Goal: Task Accomplishment & Management: Use online tool/utility

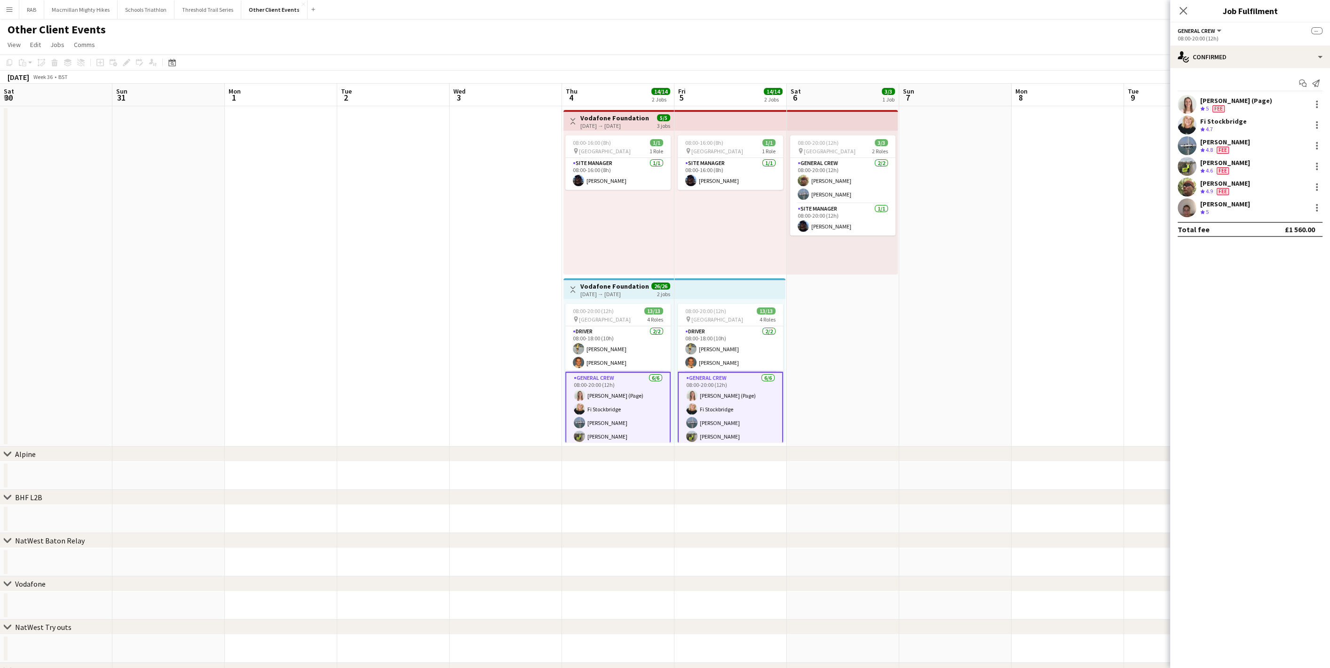
scroll to position [53, 0]
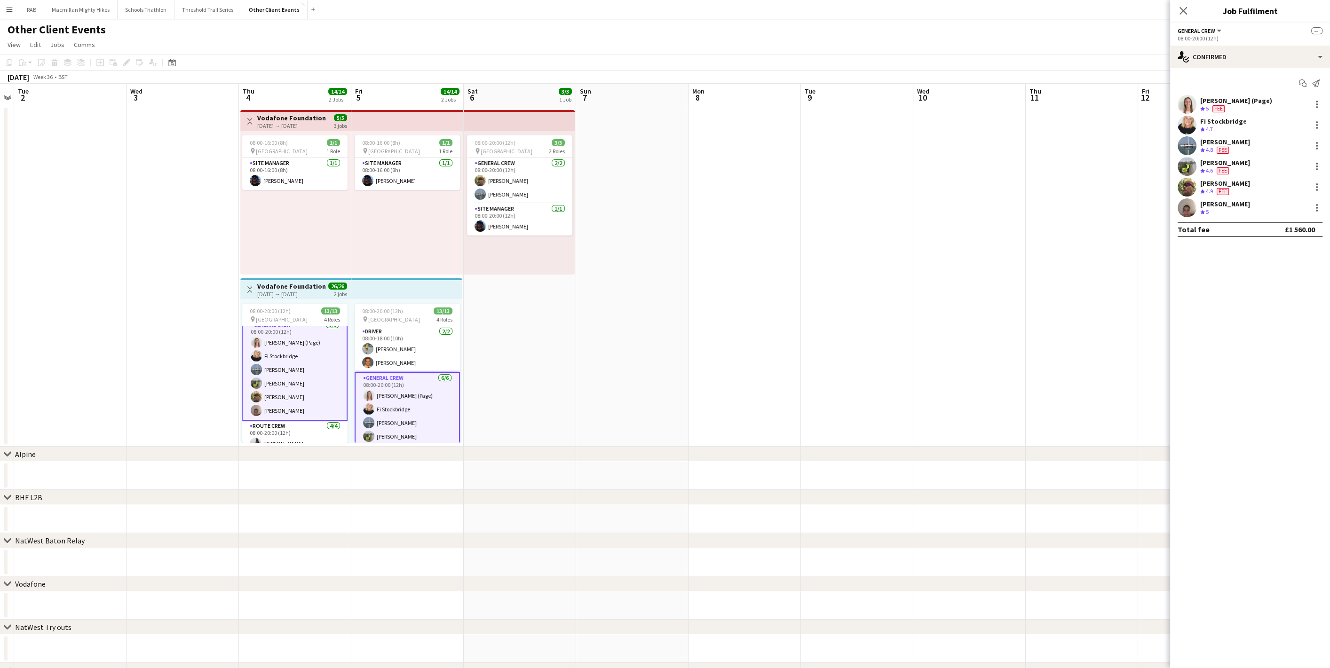
click at [171, 63] on icon at bounding box center [172, 63] width 3 height 3
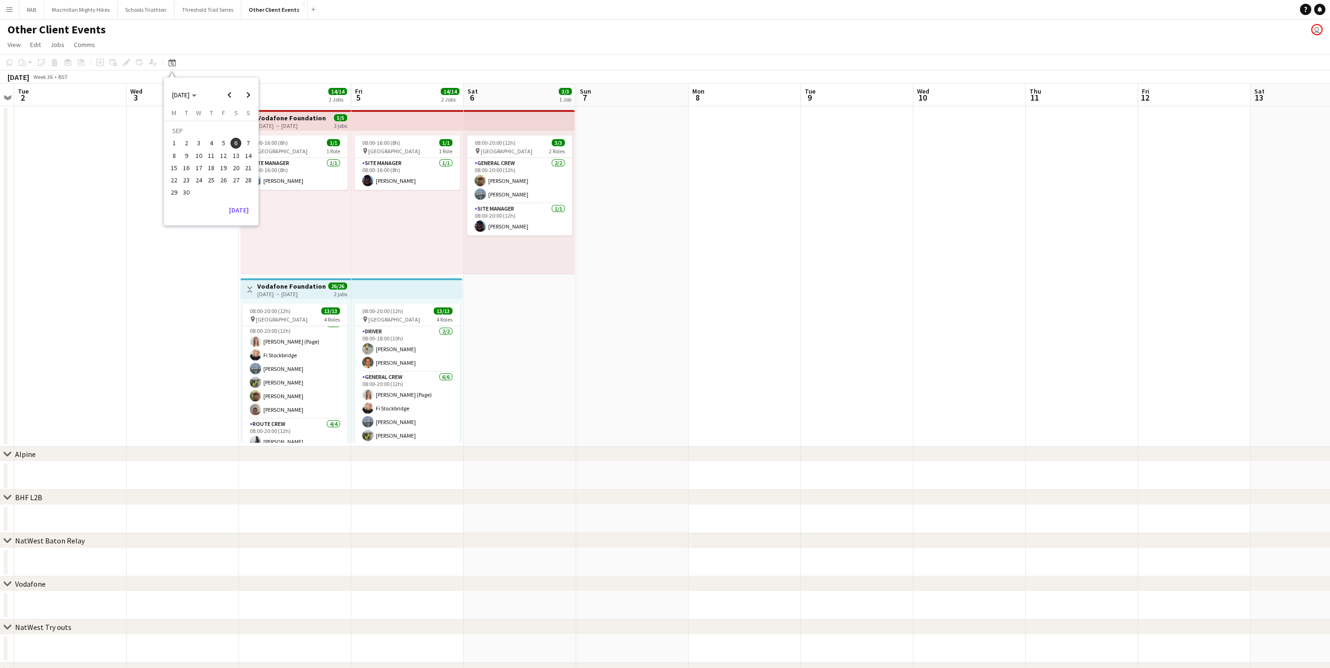
scroll to position [52, 0]
click at [244, 92] on span "Next month" at bounding box center [248, 95] width 19 height 19
click at [232, 94] on span "Previous month" at bounding box center [229, 95] width 19 height 19
click at [233, 168] on span "20" at bounding box center [235, 167] width 11 height 11
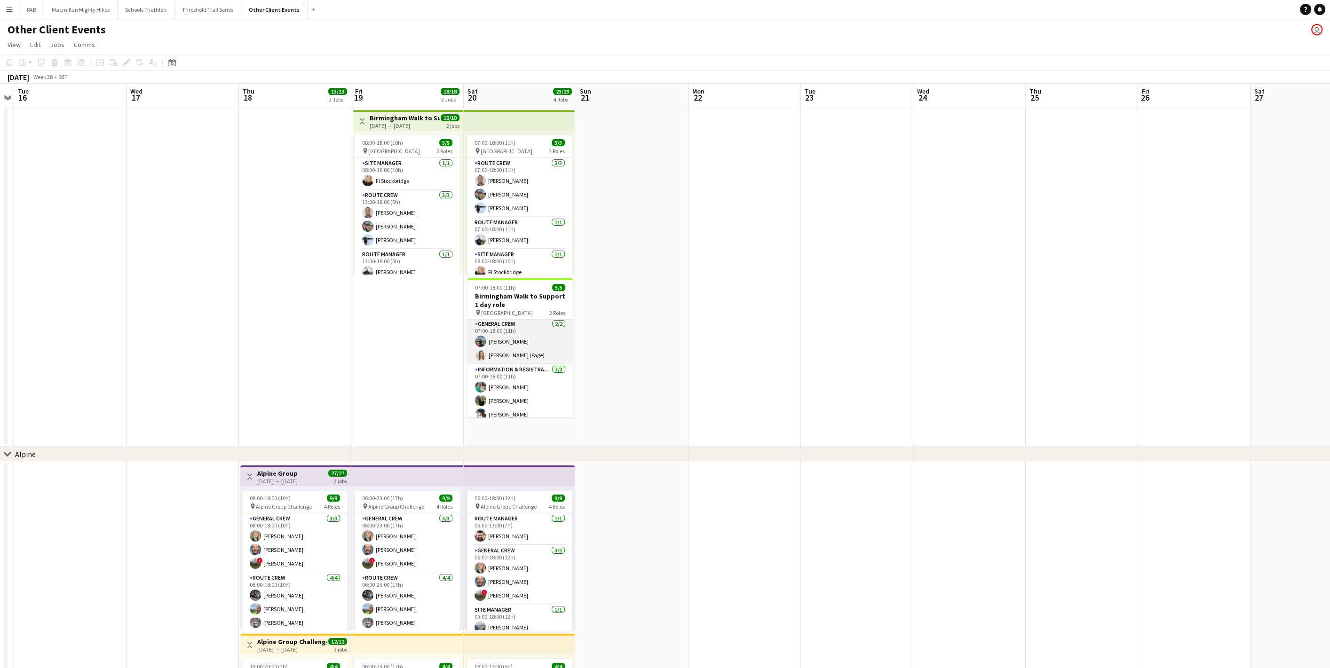
scroll to position [0, 0]
click at [172, 66] on div "Date picker" at bounding box center [171, 62] width 11 height 11
click at [247, 146] on span "7" at bounding box center [248, 143] width 11 height 11
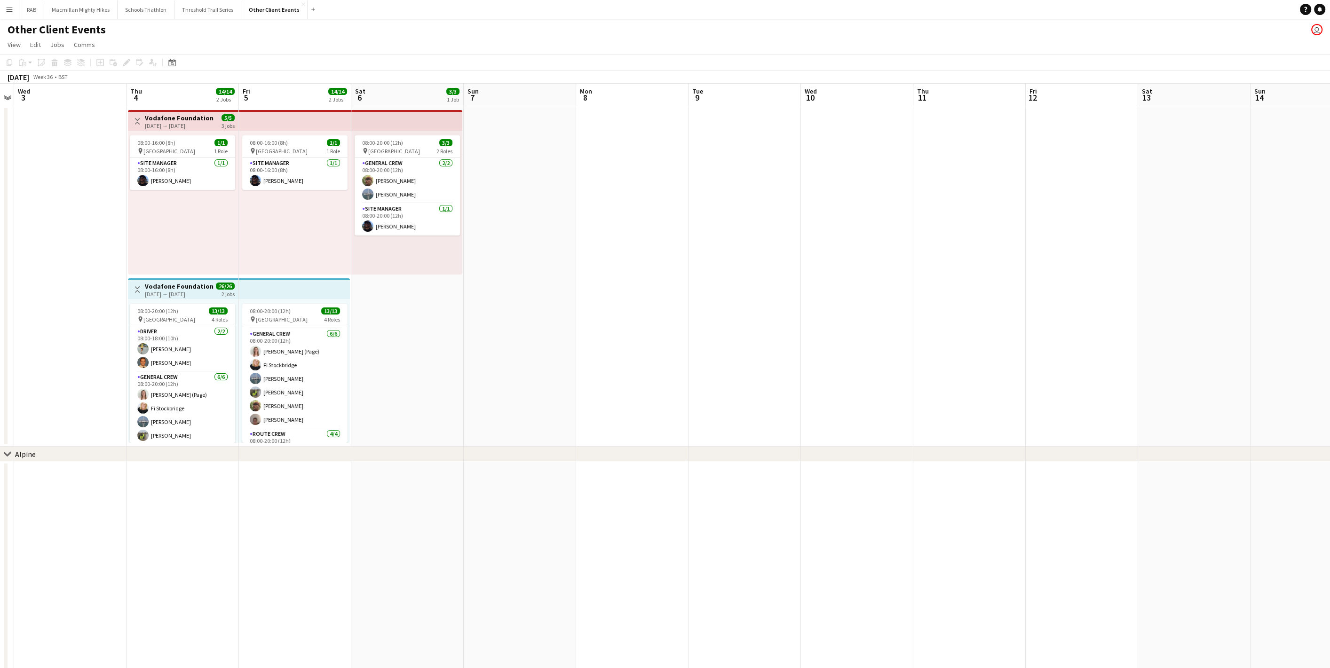
scroll to position [52, 0]
drag, startPoint x: 168, startPoint y: 58, endPoint x: 177, endPoint y: 63, distance: 10.3
click at [168, 58] on div "Date picker" at bounding box center [171, 62] width 11 height 11
click at [244, 90] on span "Next month" at bounding box center [248, 95] width 19 height 19
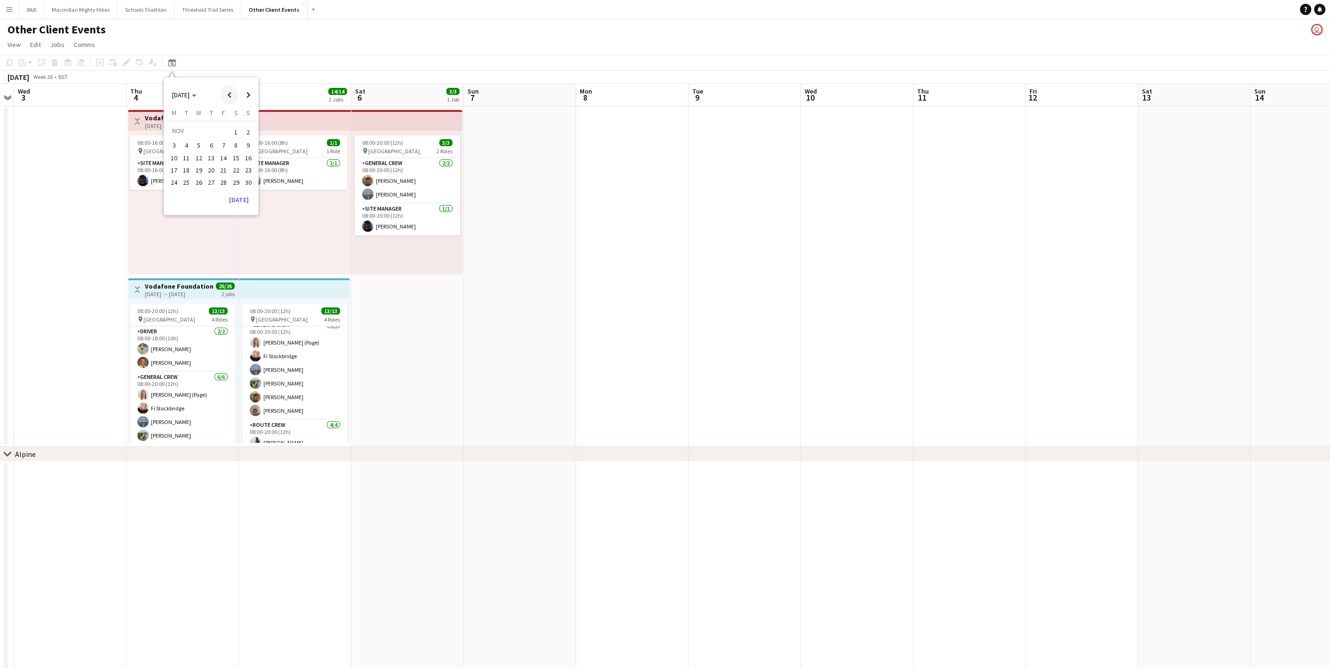
click at [234, 93] on span "Previous month" at bounding box center [229, 95] width 19 height 19
click at [230, 94] on span "Previous month" at bounding box center [229, 95] width 19 height 19
click at [239, 164] on span "20" at bounding box center [235, 167] width 11 height 11
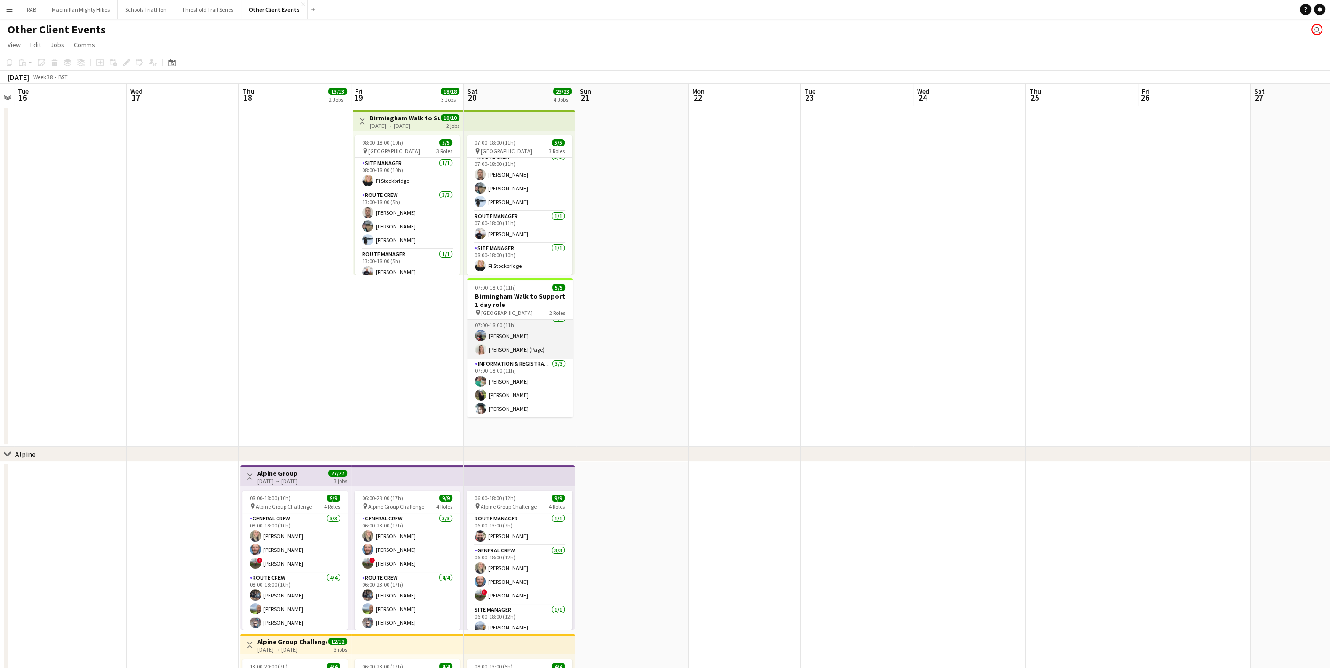
scroll to position [0, 0]
